Goal: Task Accomplishment & Management: Manage account settings

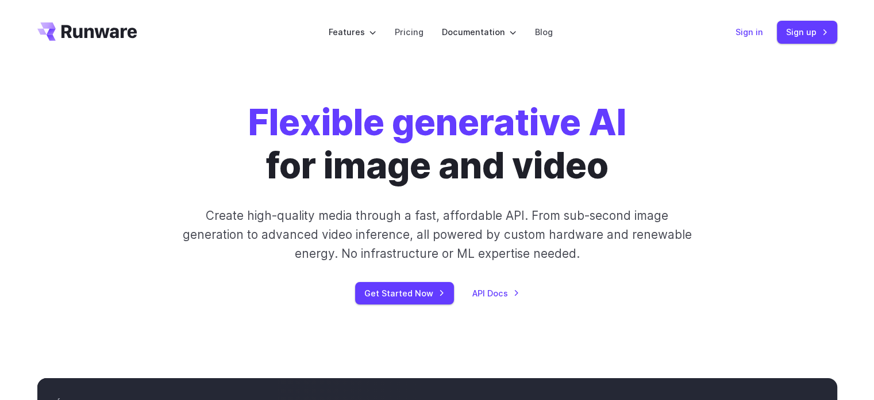
click at [747, 31] on link "Sign in" at bounding box center [750, 31] width 28 height 13
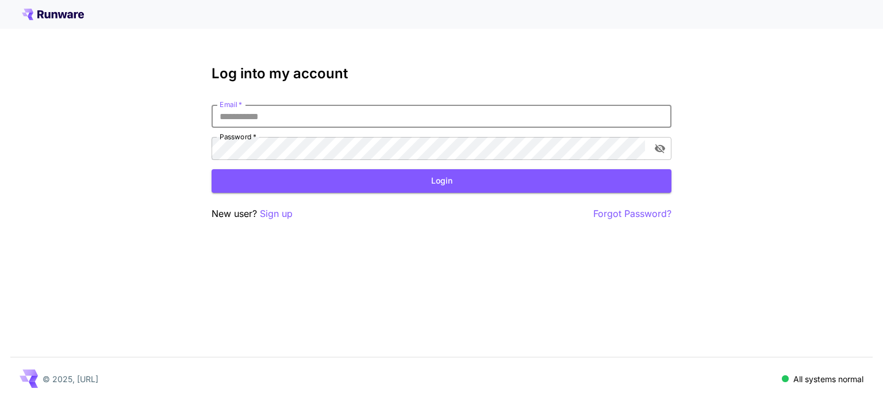
click at [536, 119] on input "Email   *" at bounding box center [442, 116] width 460 height 23
type input "**********"
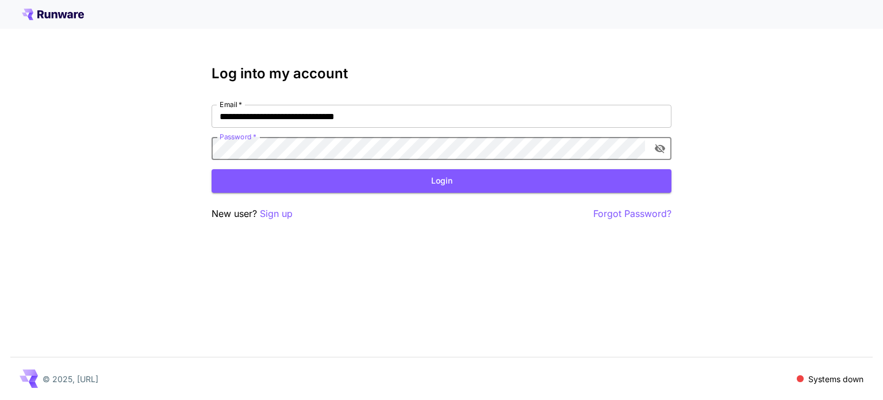
click button "Login" at bounding box center [442, 181] width 460 height 24
